Goal: Task Accomplishment & Management: Complete application form

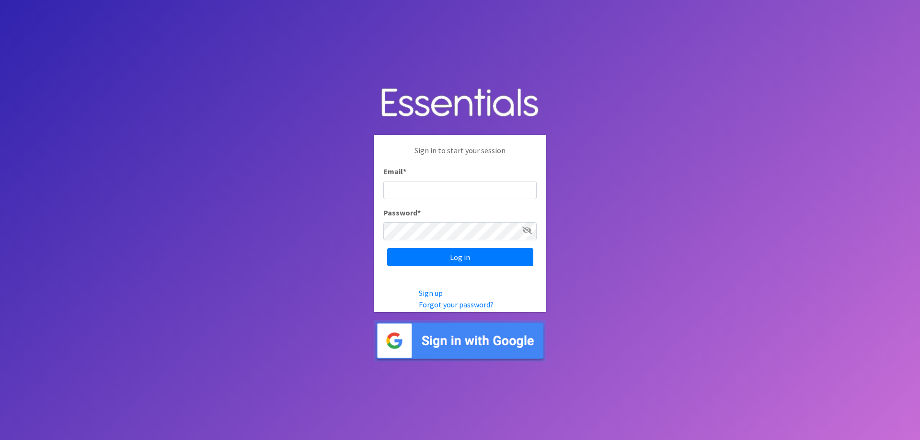
click at [424, 190] on input "Email *" at bounding box center [459, 190] width 153 height 18
type input "[EMAIL_ADDRESS][DOMAIN_NAME]"
click at [442, 252] on input "Log in" at bounding box center [460, 257] width 146 height 18
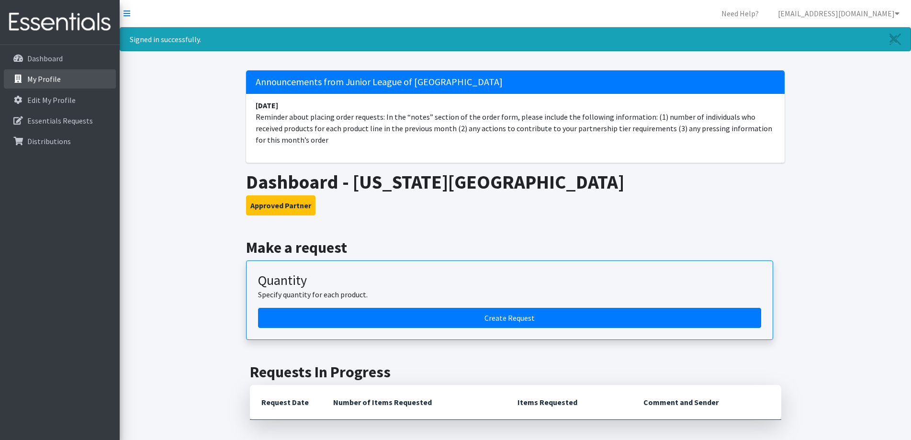
click at [52, 80] on p "My Profile" at bounding box center [44, 79] width 34 height 10
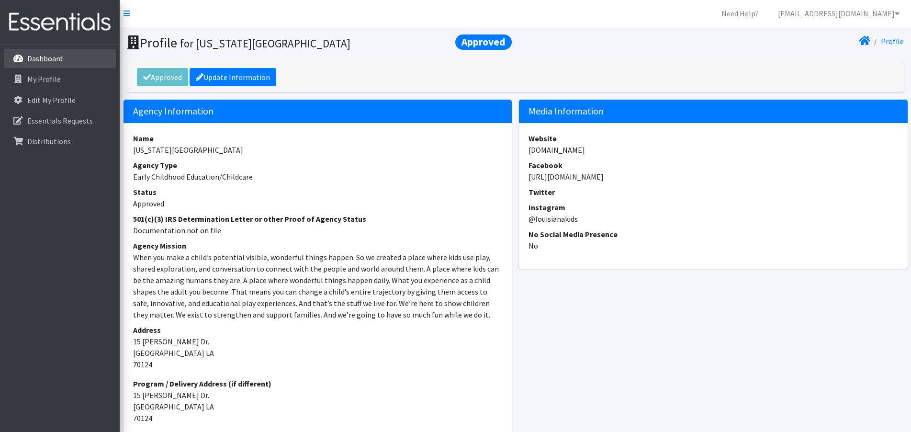
click at [57, 65] on link "Dashboard" at bounding box center [60, 58] width 112 height 19
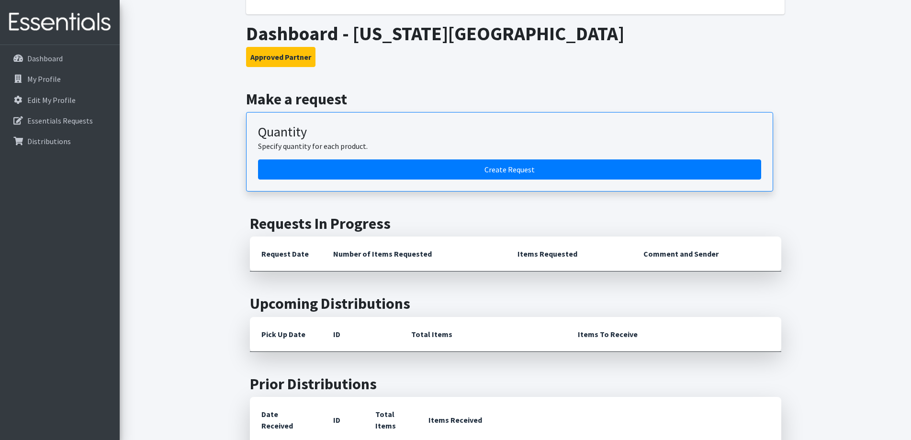
scroll to position [144, 0]
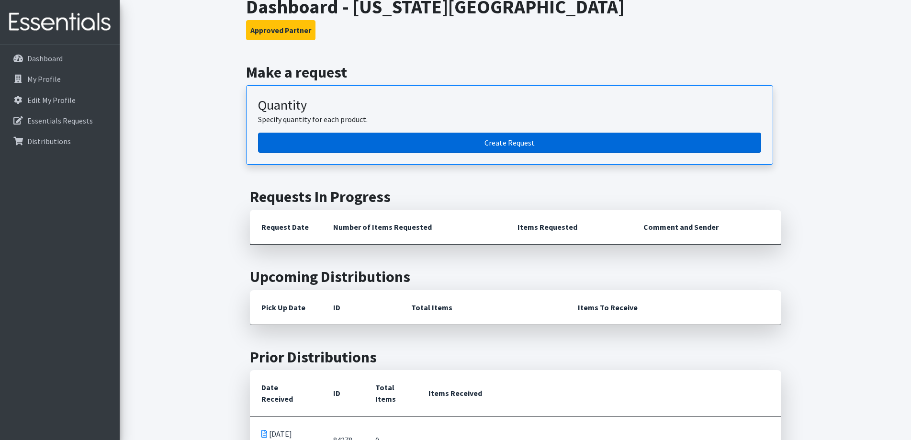
click at [407, 141] on link "Create Request" at bounding box center [509, 143] width 503 height 20
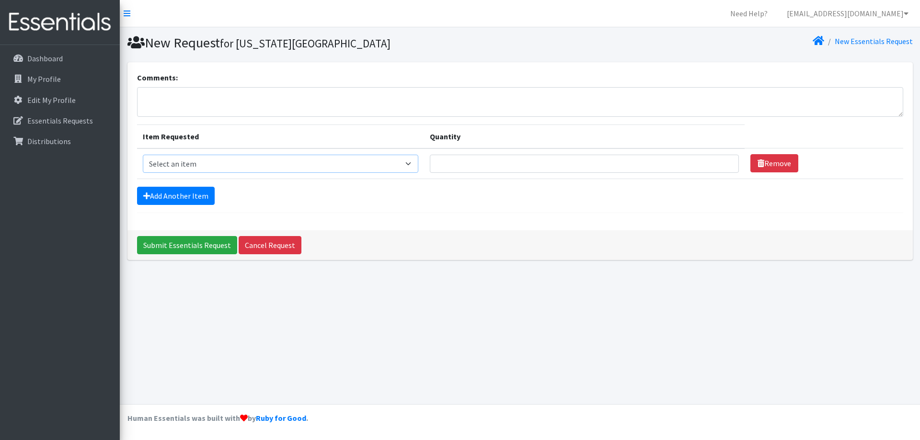
click at [319, 164] on select "Select an item Diaper - 2T/3T Bundle Diapers - 3T/4T Bundle Diapers - 4T/5T Bun…" at bounding box center [281, 164] width 276 height 18
click at [101, 124] on link "Essentials Requests" at bounding box center [60, 120] width 112 height 19
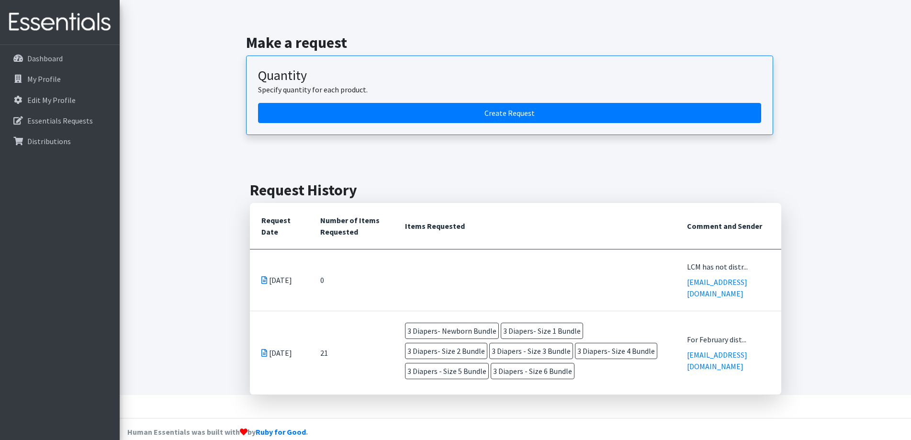
scroll to position [54, 0]
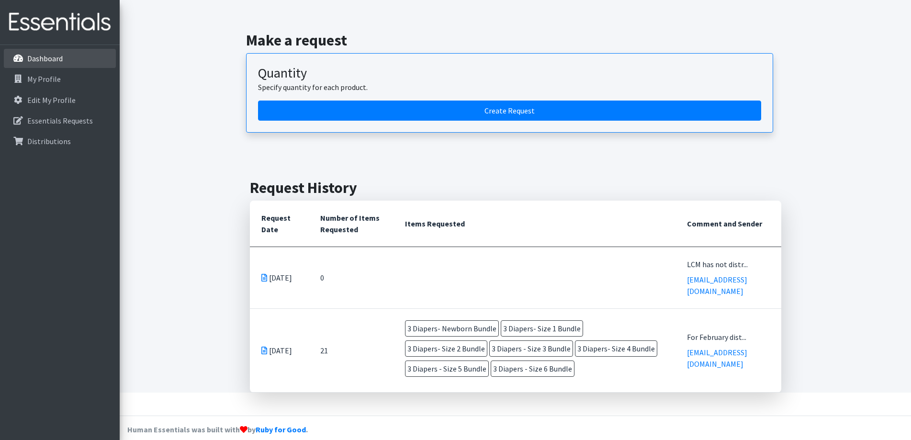
click at [76, 57] on link "Dashboard" at bounding box center [60, 58] width 112 height 19
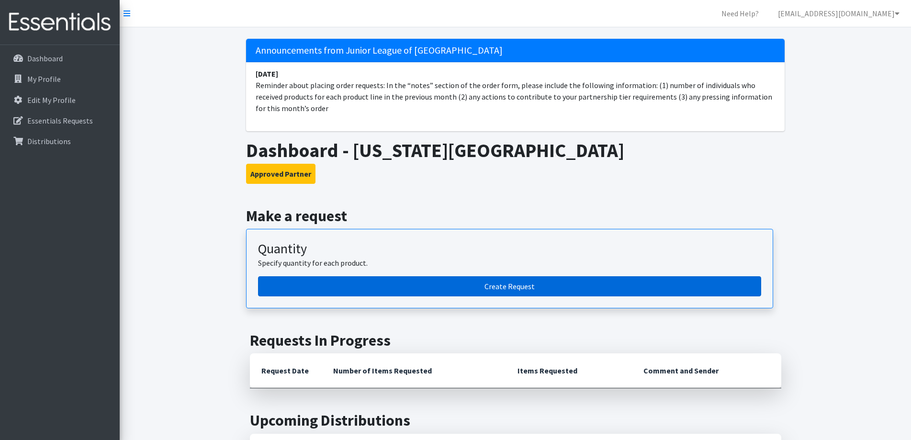
click at [425, 290] on link "Create Request" at bounding box center [509, 286] width 503 height 20
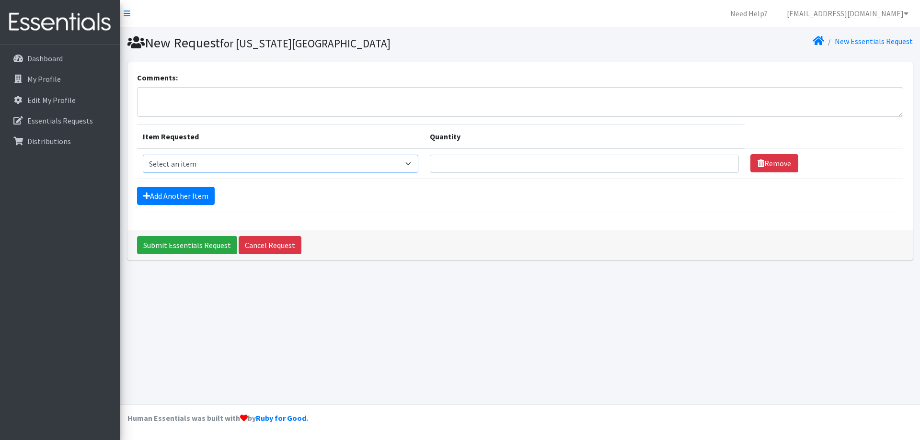
click at [373, 166] on select "Select an item Diaper - 2T/3T Bundle Diapers - 3T/4T Bundle Diapers - 4T/5T Bun…" at bounding box center [281, 164] width 276 height 18
click at [82, 120] on p "Essentials Requests" at bounding box center [60, 121] width 66 height 10
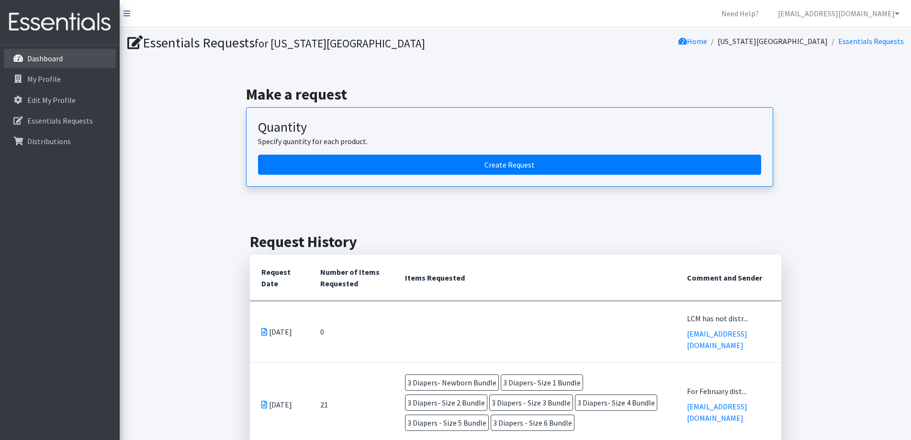
click at [53, 59] on p "Dashboard" at bounding box center [44, 59] width 35 height 10
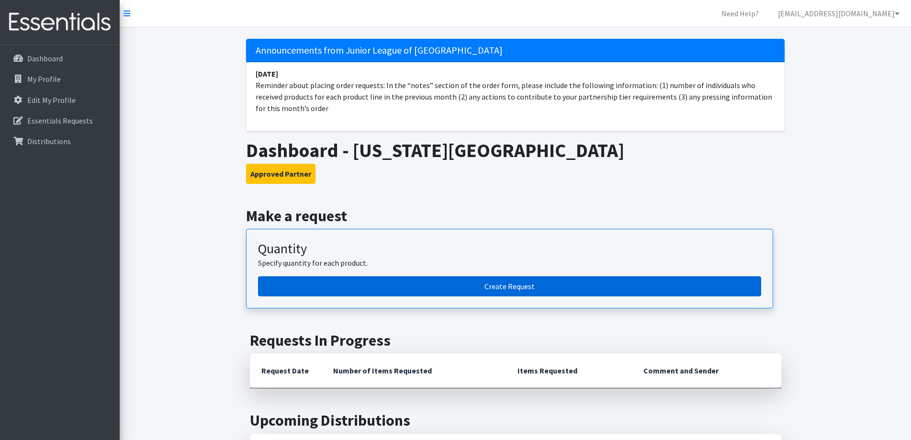
click at [357, 288] on link "Create Request" at bounding box center [509, 286] width 503 height 20
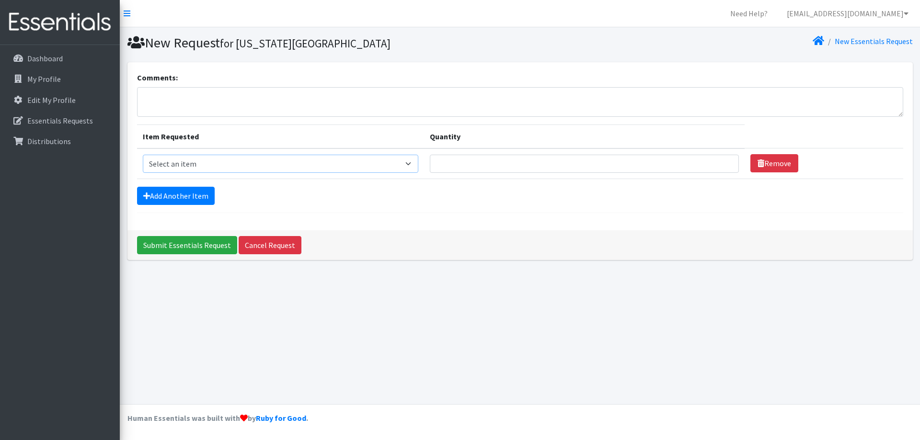
click at [302, 164] on select "Select an item Diaper - 2T/3T Bundle Diapers - 3T/4T Bundle Diapers - 4T/5T Bun…" at bounding box center [281, 164] width 276 height 18
select select "14875"
click at [143, 155] on select "Select an item Diaper - 2T/3T Bundle Diapers - 3T/4T Bundle Diapers - 4T/5T Bun…" at bounding box center [281, 164] width 276 height 18
click at [471, 166] on input "Quantity" at bounding box center [584, 164] width 309 height 18
type input "5"
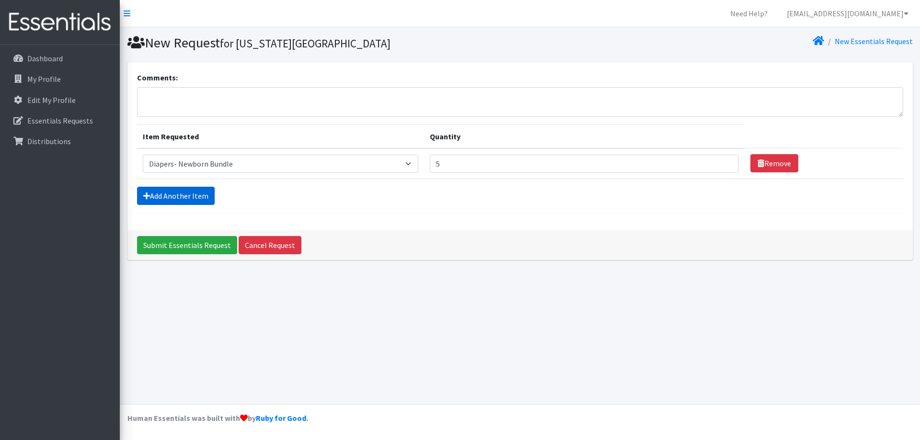
click at [193, 191] on link "Add Another Item" at bounding box center [176, 196] width 78 height 18
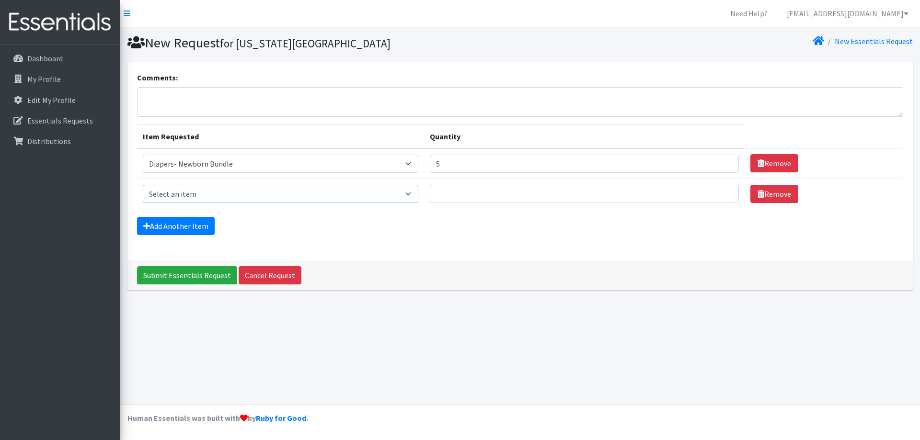
click at [201, 196] on select "Select an item Diaper - 2T/3T Bundle Diapers - 3T/4T Bundle Diapers - 4T/5T Bun…" at bounding box center [281, 194] width 276 height 18
select select "14872"
click at [143, 185] on select "Select an item Diaper - 2T/3T Bundle Diapers - 3T/4T Bundle Diapers - 4T/5T Bun…" at bounding box center [281, 194] width 276 height 18
click at [461, 199] on input "Quantity" at bounding box center [584, 194] width 309 height 18
click at [473, 195] on input "Quantity" at bounding box center [584, 194] width 309 height 18
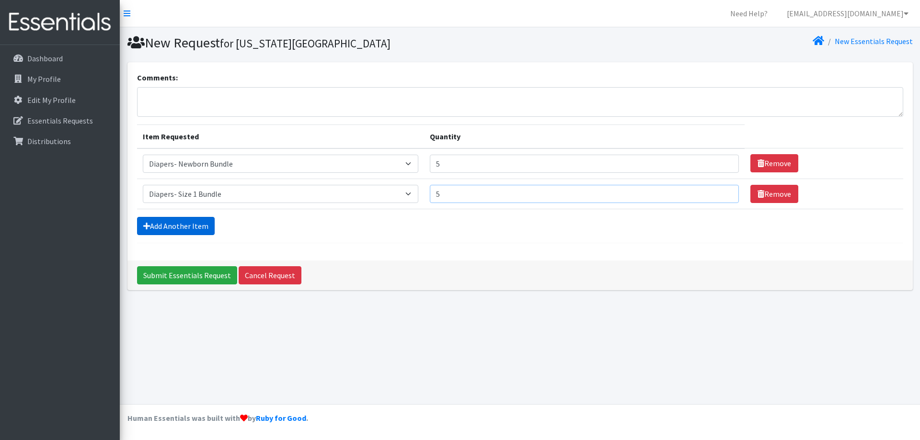
type input "5"
click at [182, 228] on link "Add Another Item" at bounding box center [176, 226] width 78 height 18
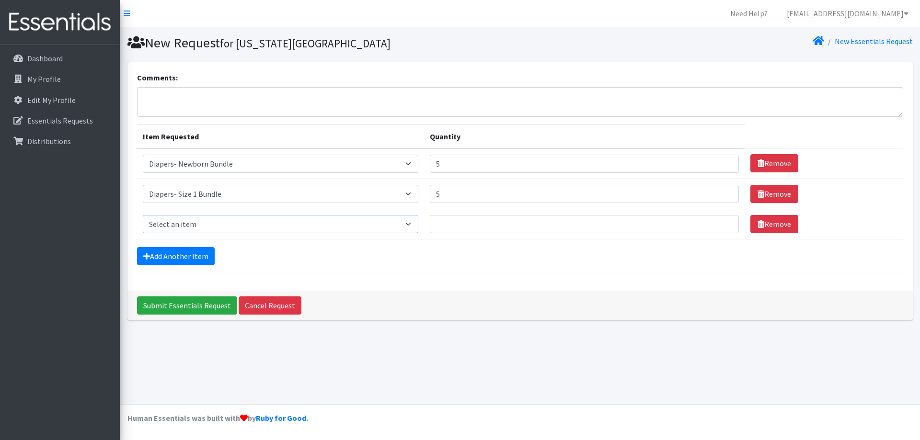
click at [213, 228] on select "Select an item Diaper - 2T/3T Bundle Diapers - 3T/4T Bundle Diapers - 4T/5T Bun…" at bounding box center [281, 224] width 276 height 18
select select "14873"
click at [143, 215] on select "Select an item Diaper - 2T/3T Bundle Diapers - 3T/4T Bundle Diapers - 4T/5T Bun…" at bounding box center [281, 224] width 276 height 18
click at [465, 223] on input "Quantity" at bounding box center [584, 224] width 309 height 18
type input "5"
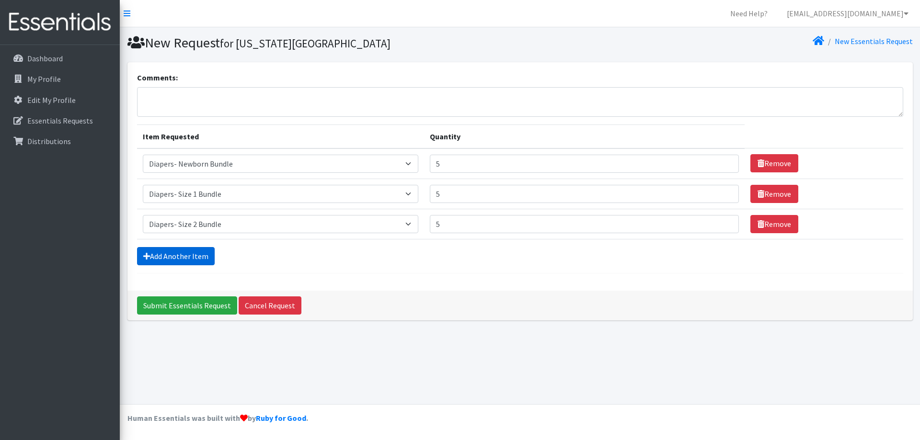
click at [190, 261] on link "Add Another Item" at bounding box center [176, 256] width 78 height 18
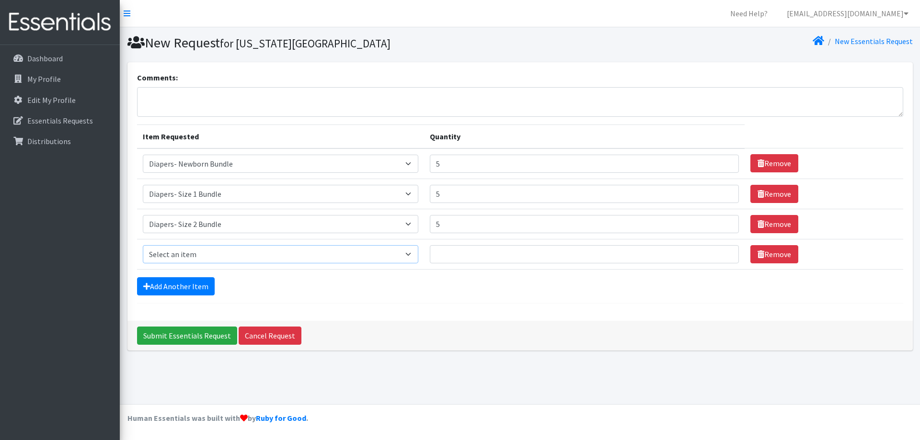
click at [214, 261] on select "Select an item Diaper - 2T/3T Bundle Diapers - 3T/4T Bundle Diapers - 4T/5T Bun…" at bounding box center [281, 254] width 276 height 18
select select "14874"
click at [143, 245] on select "Select an item Diaper - 2T/3T Bundle Diapers - 3T/4T Bundle Diapers - 4T/5T Bun…" at bounding box center [281, 254] width 276 height 18
click at [464, 253] on input "Quantity" at bounding box center [584, 254] width 309 height 18
type input "5"
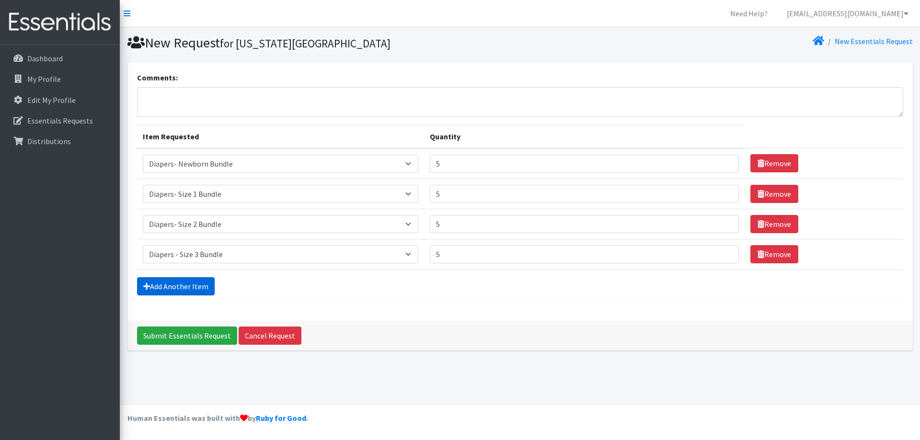
click at [177, 284] on link "Add Another Item" at bounding box center [176, 286] width 78 height 18
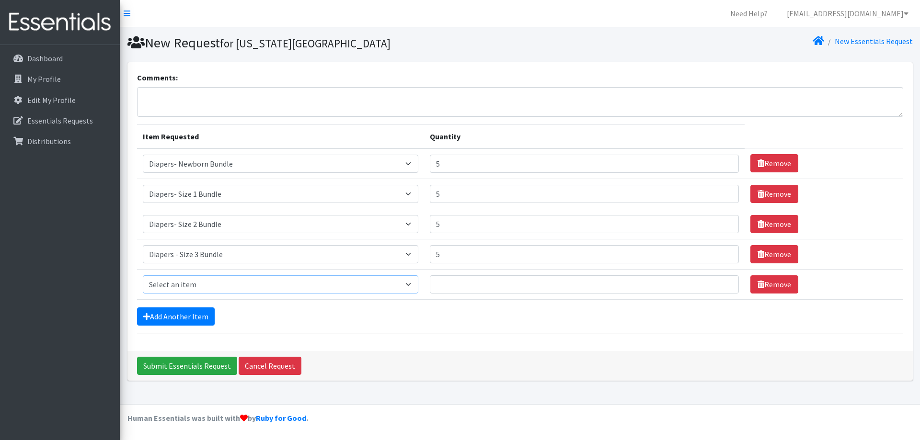
click at [194, 293] on select "Select an item Diaper - 2T/3T Bundle Diapers - 3T/4T Bundle Diapers - 4T/5T Bun…" at bounding box center [281, 284] width 276 height 18
select select "14876"
click at [143, 275] on select "Select an item Diaper - 2T/3T Bundle Diapers - 3T/4T Bundle Diapers - 4T/5T Bun…" at bounding box center [281, 284] width 276 height 18
click at [460, 284] on input "Quantity" at bounding box center [584, 284] width 309 height 18
type input "5"
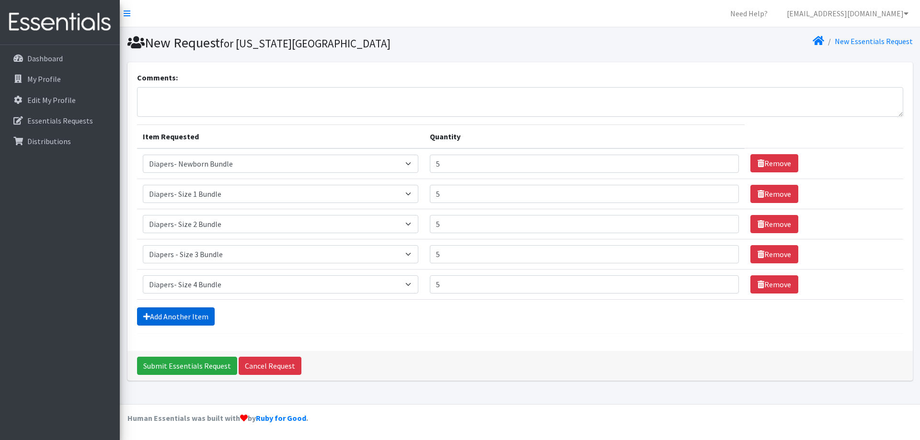
click at [191, 325] on link "Add Another Item" at bounding box center [176, 316] width 78 height 18
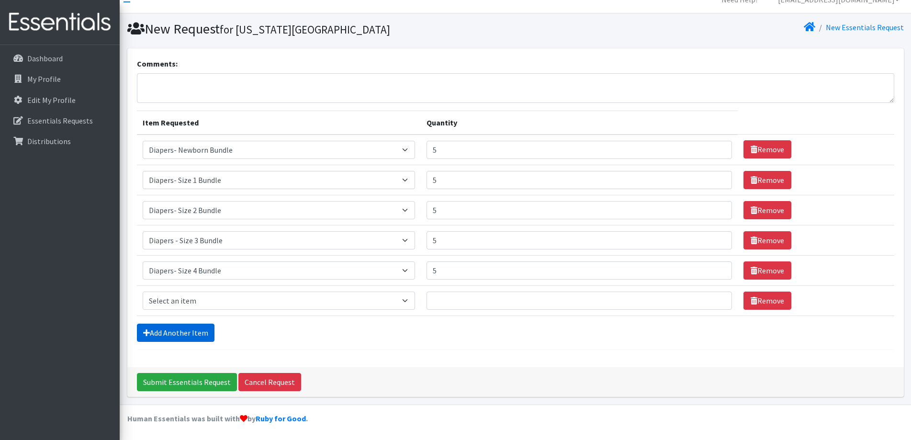
scroll to position [14, 0]
click at [204, 299] on select "Select an item Diaper - 2T/3T Bundle Diapers - 3T/4T Bundle Diapers - 4T/5T Bun…" at bounding box center [279, 300] width 273 height 18
select select "14877"
click at [143, 291] on select "Select an item Diaper - 2T/3T Bundle Diapers - 3T/4T Bundle Diapers - 4T/5T Bun…" at bounding box center [279, 300] width 273 height 18
click at [461, 302] on input "Quantity" at bounding box center [580, 300] width 306 height 18
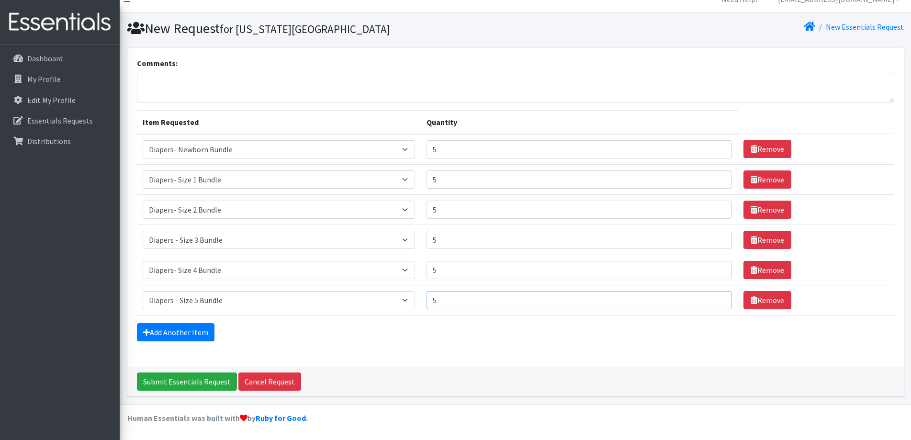
type input "5"
click at [164, 335] on link "Add Another Item" at bounding box center [176, 332] width 78 height 18
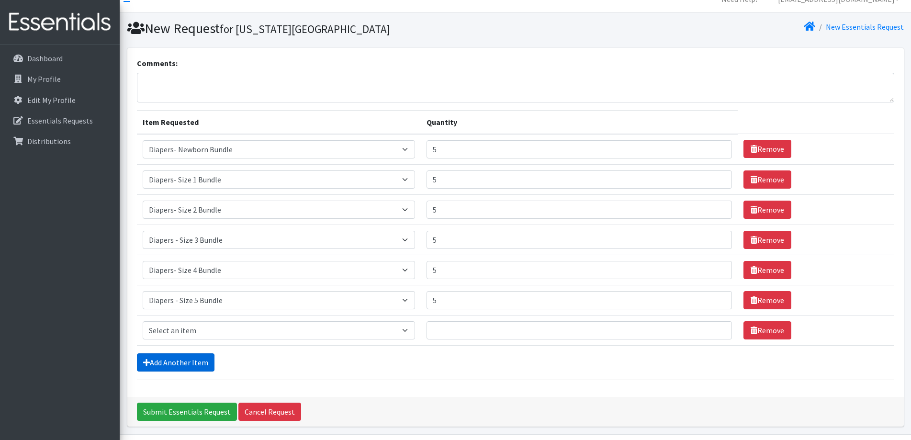
scroll to position [45, 0]
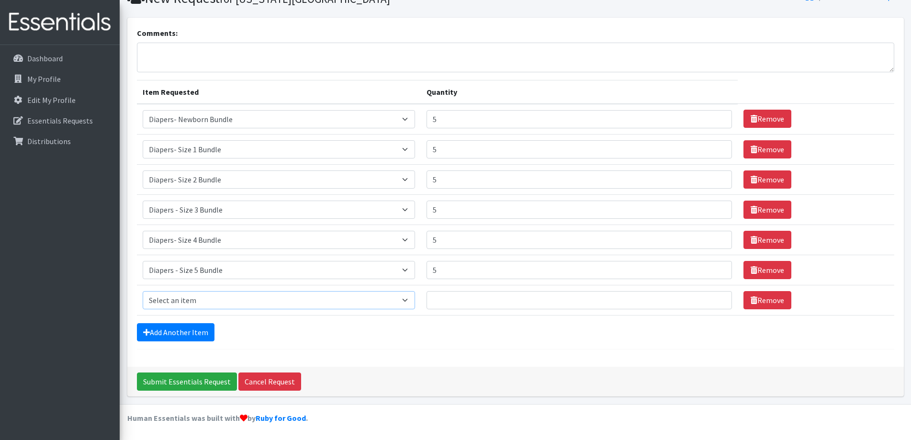
click at [192, 299] on select "Select an item Diaper - 2T/3T Bundle Diapers - 3T/4T Bundle Diapers - 4T/5T Bun…" at bounding box center [279, 300] width 273 height 18
select select "14878"
click at [143, 291] on select "Select an item Diaper - 2T/3T Bundle Diapers - 3T/4T Bundle Diapers - 4T/5T Bun…" at bounding box center [279, 300] width 273 height 18
click at [504, 301] on input "Quantity" at bounding box center [580, 300] width 306 height 18
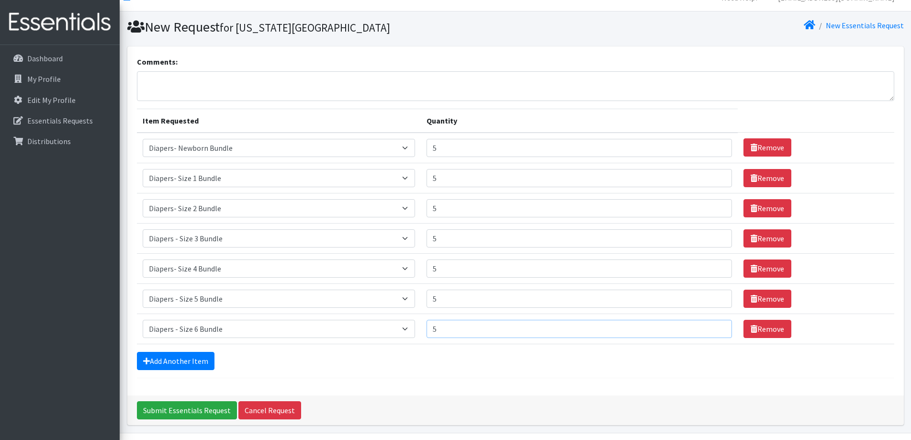
scroll to position [0, 0]
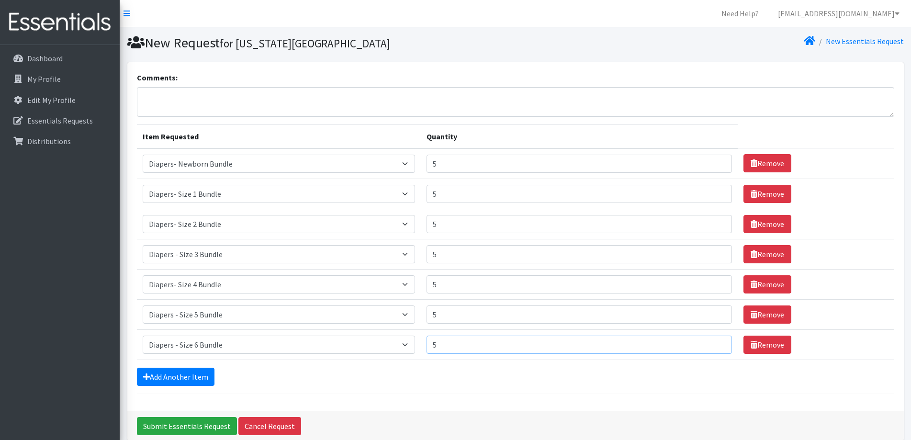
type input "5"
click at [276, 109] on textarea "Comments:" at bounding box center [516, 102] width 758 height 30
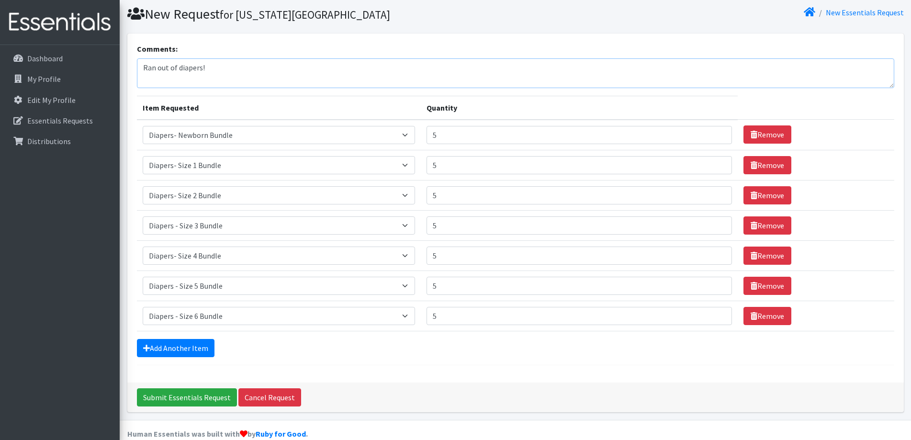
scroll to position [45, 0]
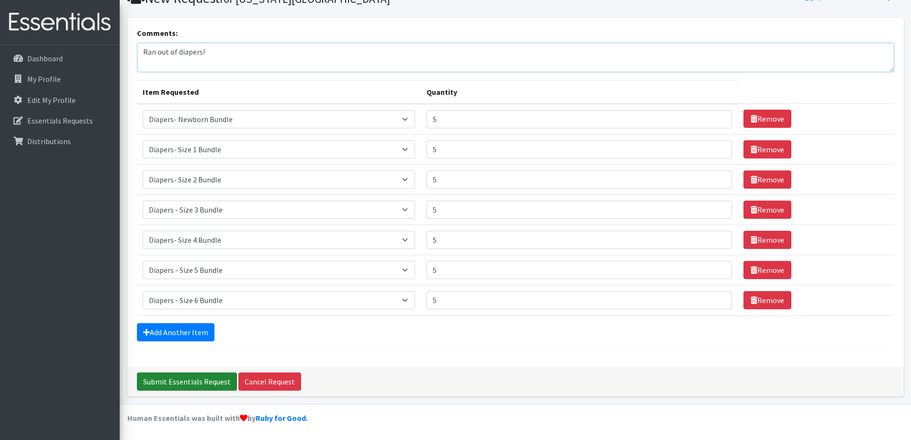
type textarea "Ran out of diapers!"
click at [183, 379] on input "Submit Essentials Request" at bounding box center [187, 382] width 100 height 18
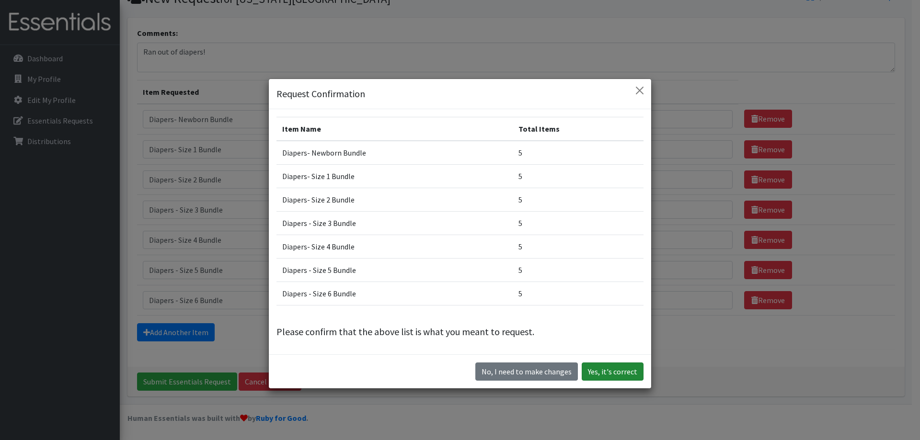
click at [594, 375] on button "Yes, it's correct" at bounding box center [612, 372] width 62 height 18
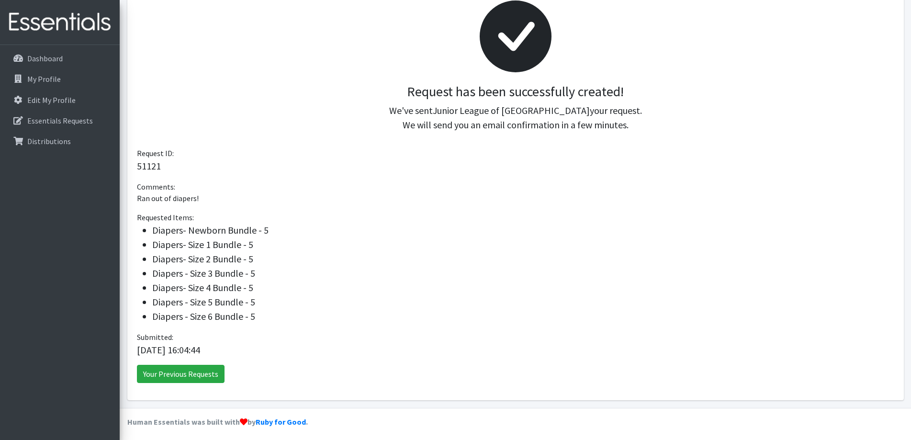
scroll to position [148, 0]
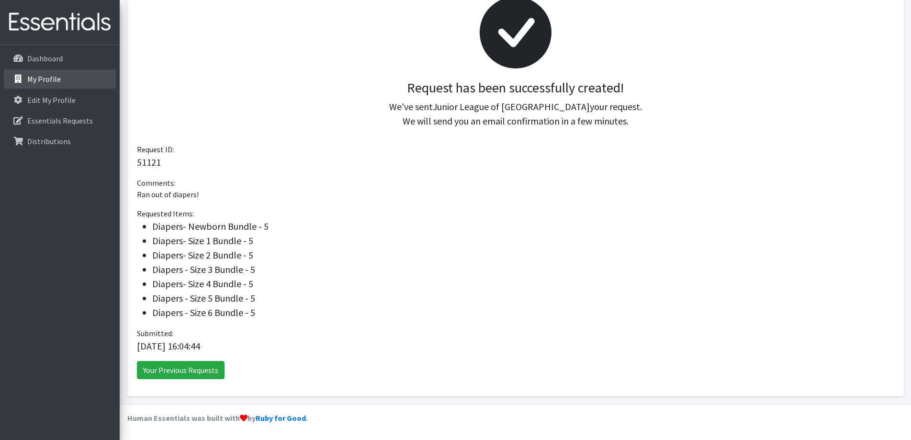
click at [69, 87] on link "My Profile" at bounding box center [60, 78] width 112 height 19
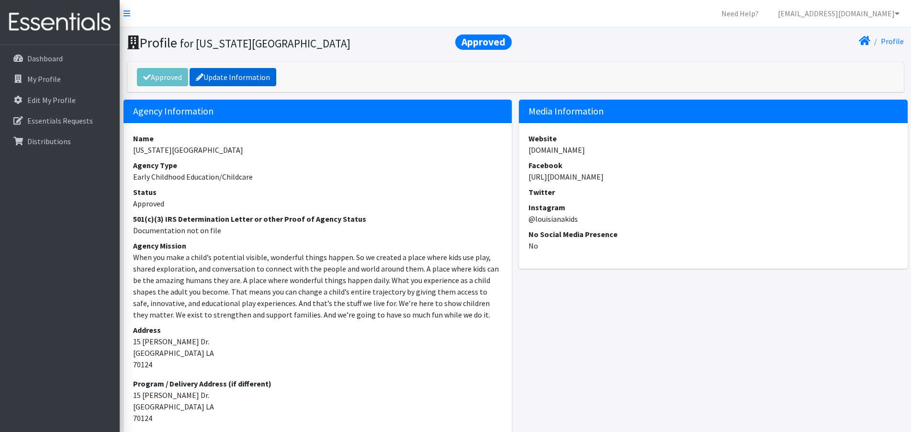
click at [233, 84] on link "Update Information" at bounding box center [233, 77] width 87 height 18
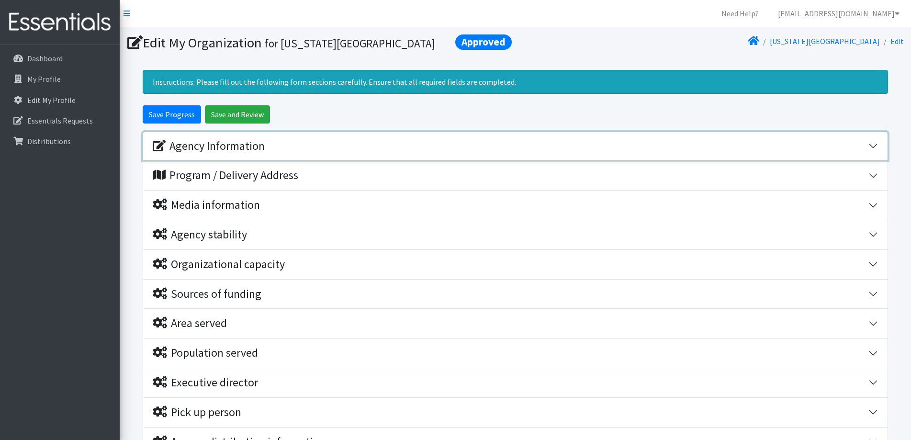
click at [228, 145] on div "Agency Information" at bounding box center [209, 146] width 112 height 14
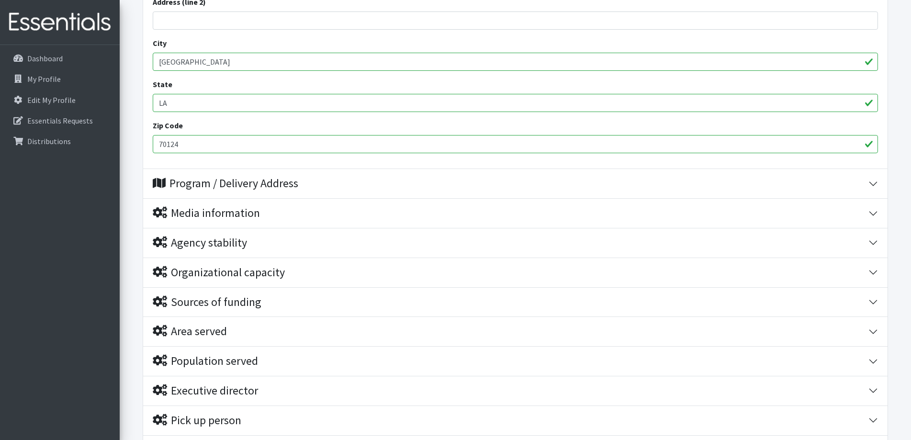
scroll to position [431, 0]
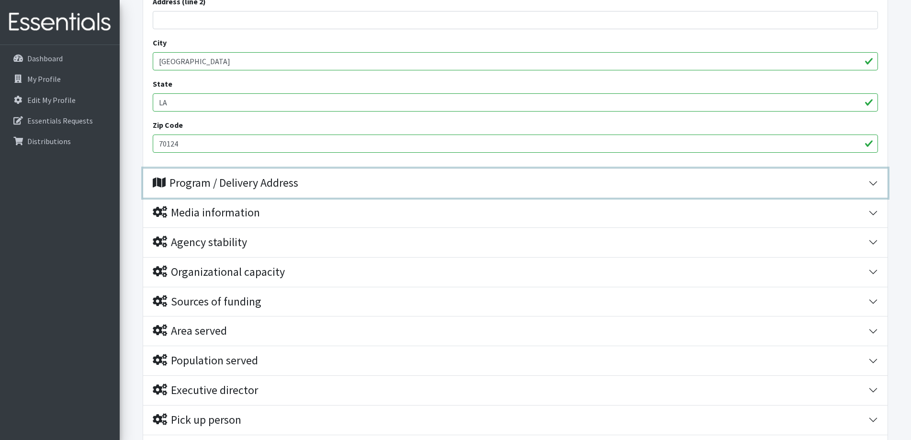
click at [273, 181] on div "Program / Delivery Address" at bounding box center [226, 183] width 146 height 14
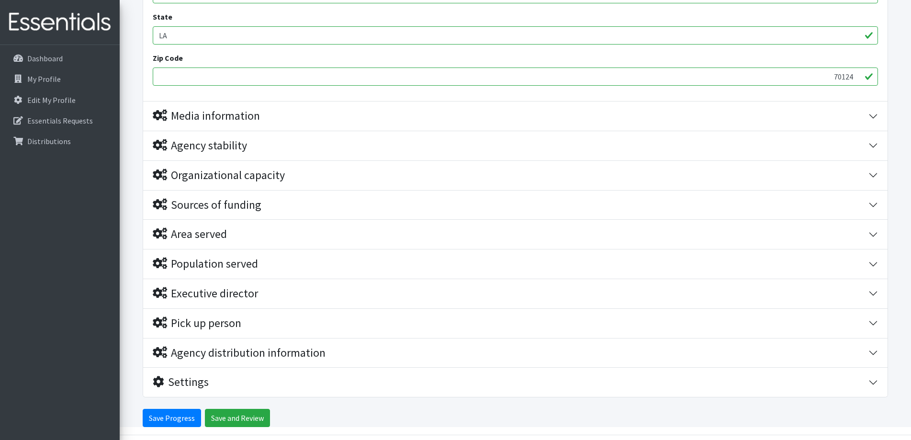
scroll to position [766, 0]
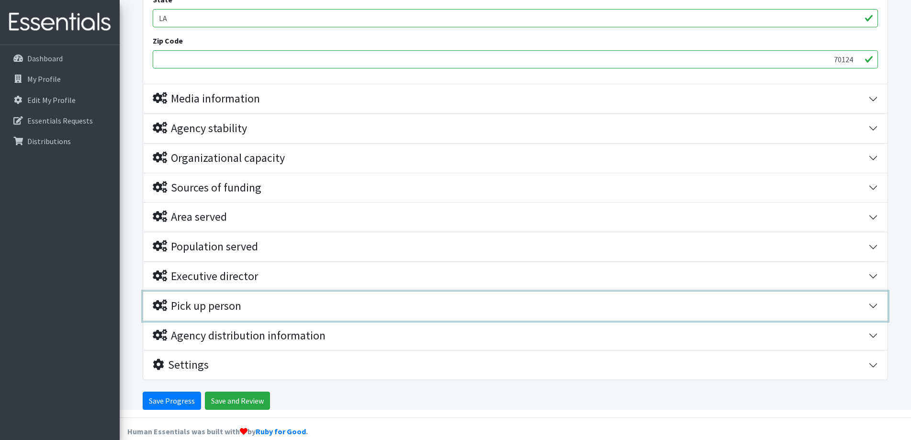
click at [241, 301] on div "Pick up person" at bounding box center [197, 306] width 89 height 14
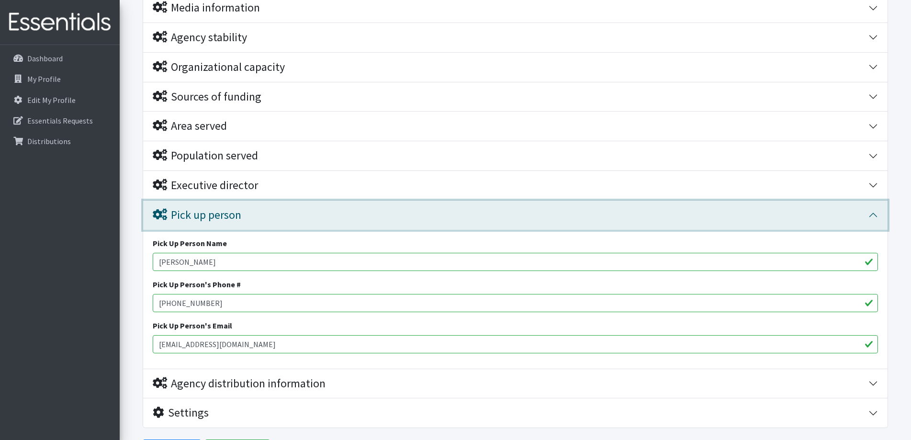
scroll to position [905, 0]
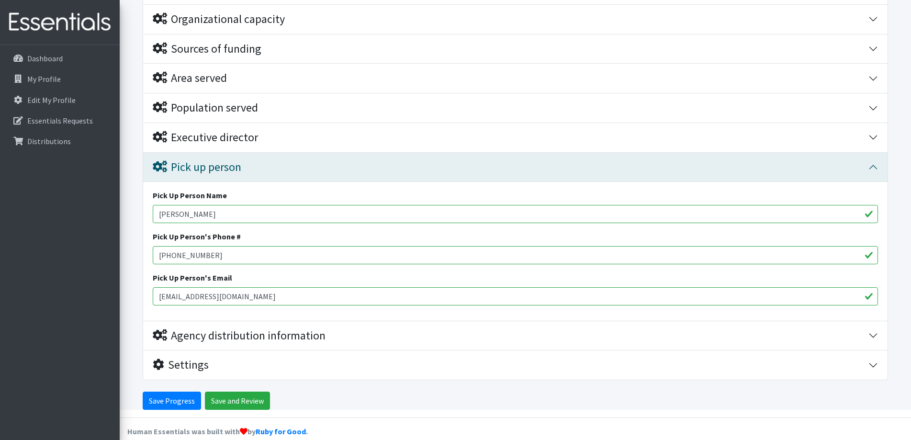
drag, startPoint x: 223, startPoint y: 215, endPoint x: 122, endPoint y: 218, distance: 101.1
type input "[PERSON_NAME]"
type input "[PHONE_NUMBER]"
drag, startPoint x: 254, startPoint y: 299, endPoint x: 145, endPoint y: 293, distance: 109.4
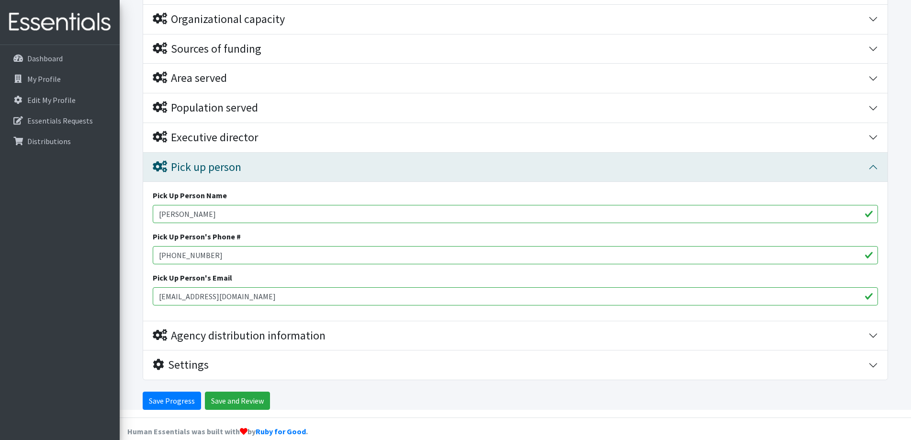
click at [145, 293] on div "Pick Up Person Name Rae Ann Familigio Pick Up Person's Phone # 504-994-5613 Pic…" at bounding box center [515, 251] width 745 height 139
type input "[EMAIL_ADDRESS][DOMAIN_NAME]"
click at [212, 398] on input "Save and Review" at bounding box center [237, 401] width 65 height 18
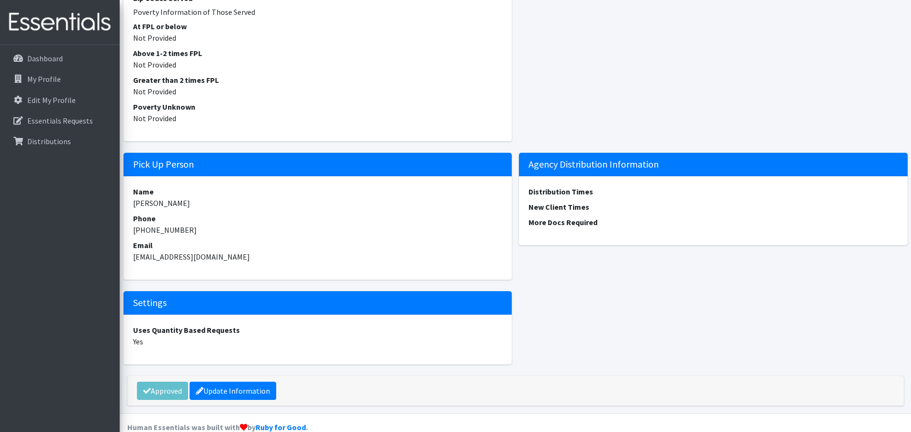
scroll to position [1227, 0]
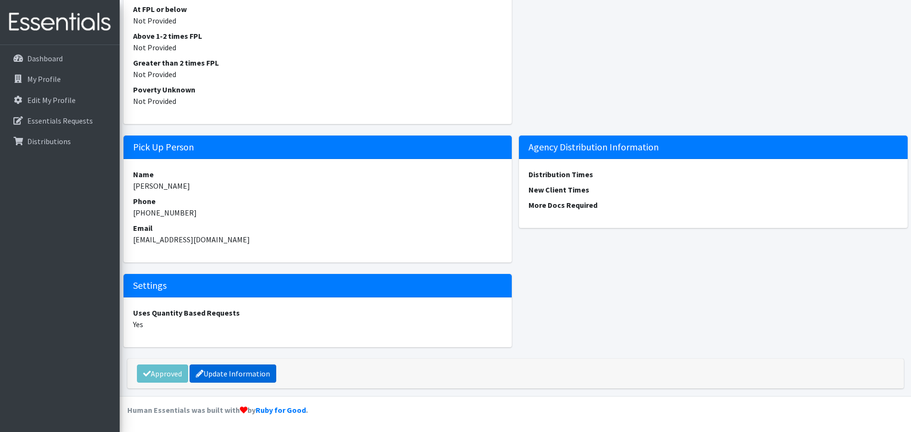
click at [262, 368] on link "Update Information" at bounding box center [233, 373] width 87 height 18
